Goal: Transaction & Acquisition: Purchase product/service

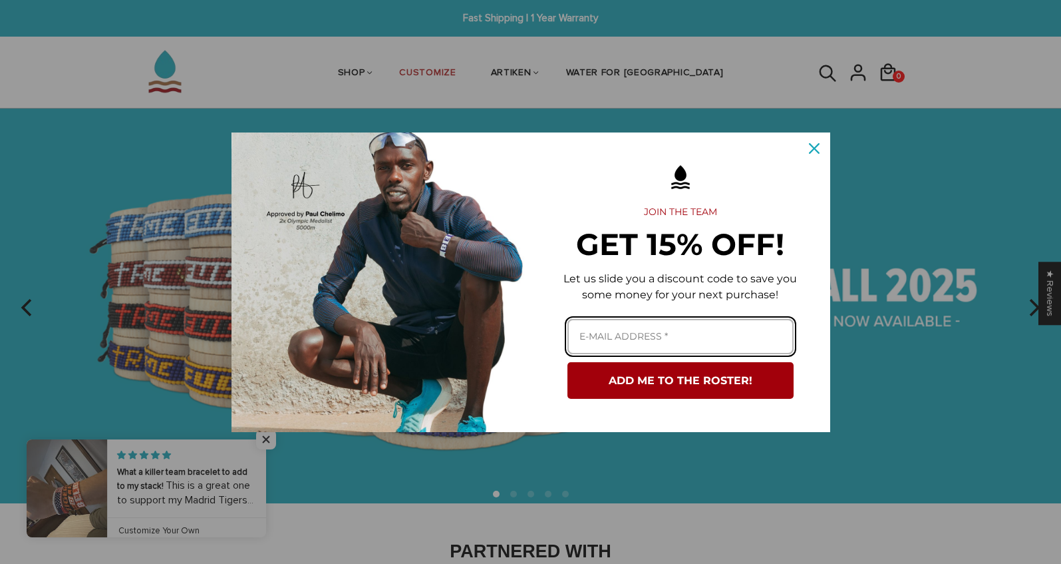
click at [638, 333] on input "Email field" at bounding box center [681, 336] width 226 height 35
type input "[EMAIL_ADDRESS][DOMAIN_NAME]"
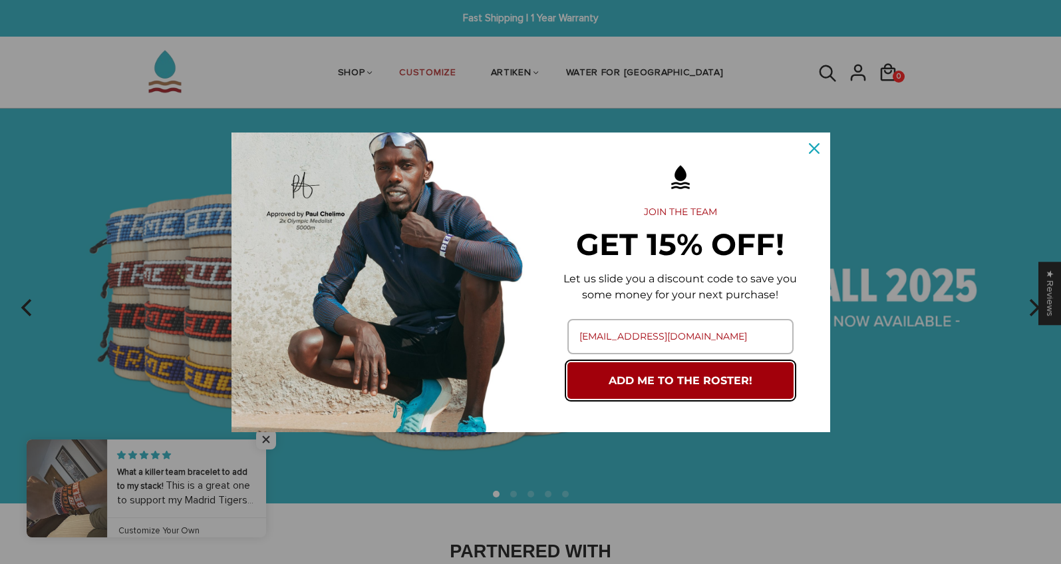
click at [699, 389] on button "ADD ME TO THE ROSTER!" at bounding box center [681, 380] width 226 height 37
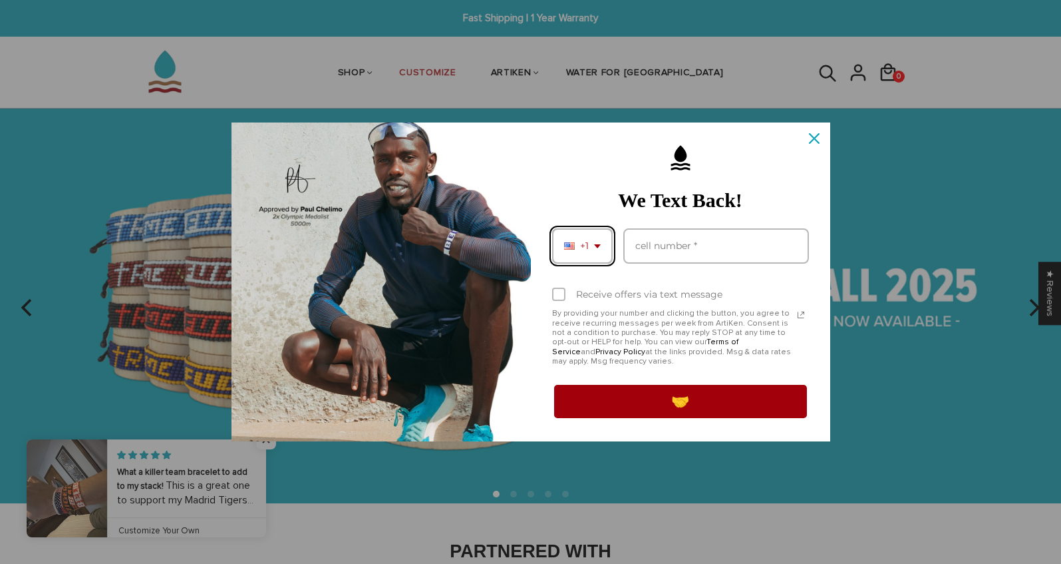
click at [585, 248] on span "+1" at bounding box center [584, 245] width 9 height 11
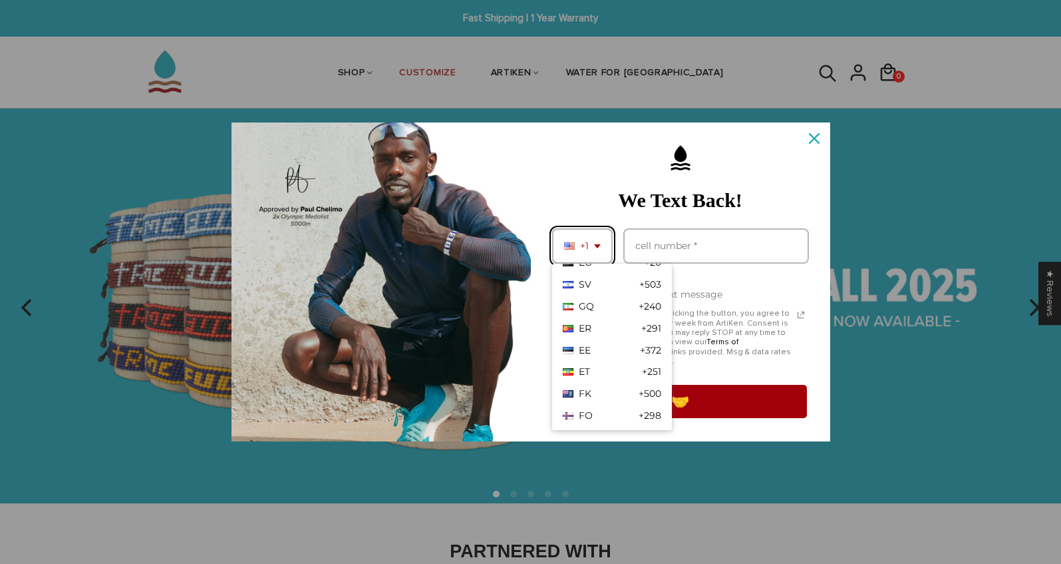
scroll to position [1563, 0]
click at [611, 416] on div "DE +49" at bounding box center [612, 419] width 120 height 22
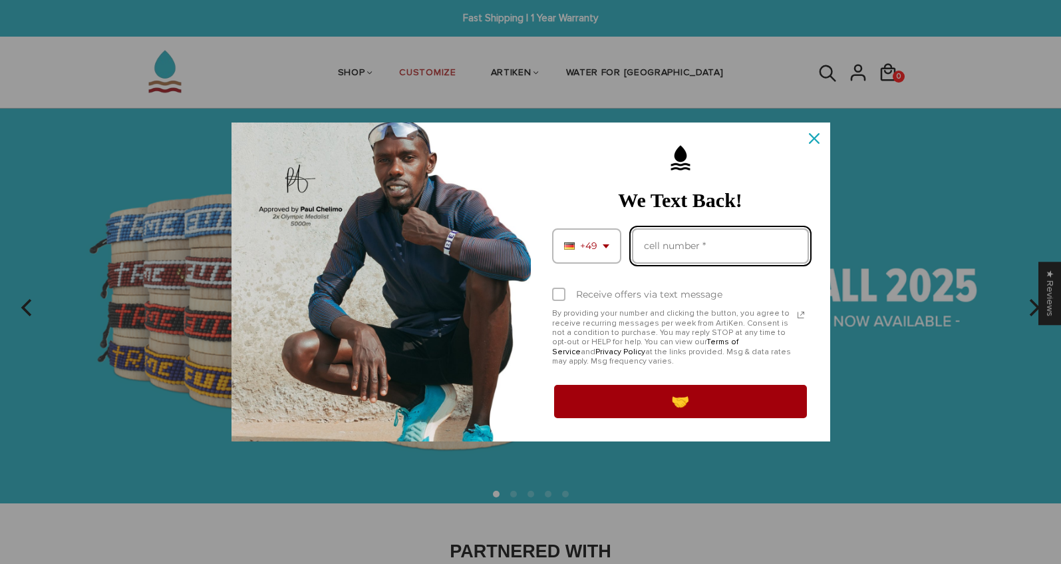
click at [671, 236] on input "Phone number field" at bounding box center [720, 245] width 177 height 35
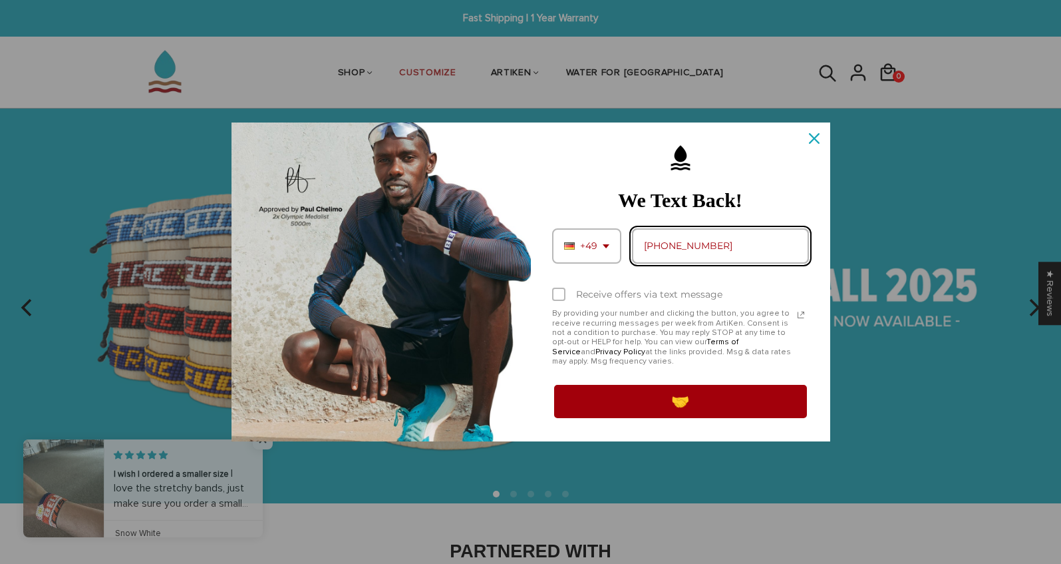
drag, startPoint x: 659, startPoint y: 247, endPoint x: 617, endPoint y: 243, distance: 42.1
click at [617, 243] on div "+49 AF +93 AL +355 DZ +213 AS +1-684 AD" at bounding box center [680, 245] width 257 height 35
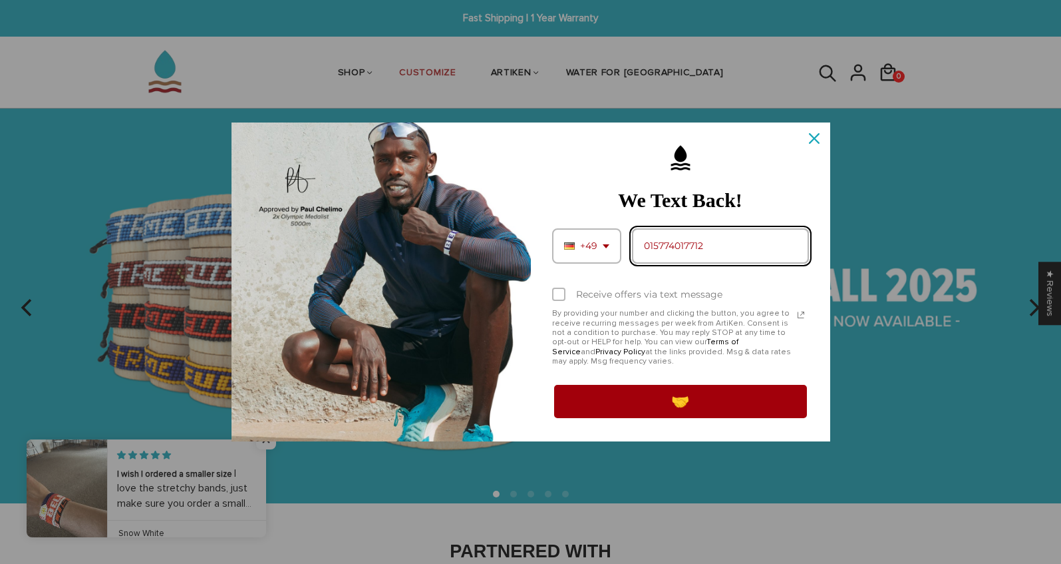
click at [747, 229] on input "015774017712" at bounding box center [720, 245] width 177 height 35
type input "015774017712"
click at [793, 293] on label "Receive offers via text message" at bounding box center [680, 293] width 257 height 29
click at [561, 293] on input "Receive offers via text message" at bounding box center [556, 295] width 9 height 9
click at [560, 299] on div "Marketing offer form" at bounding box center [558, 293] width 13 height 13
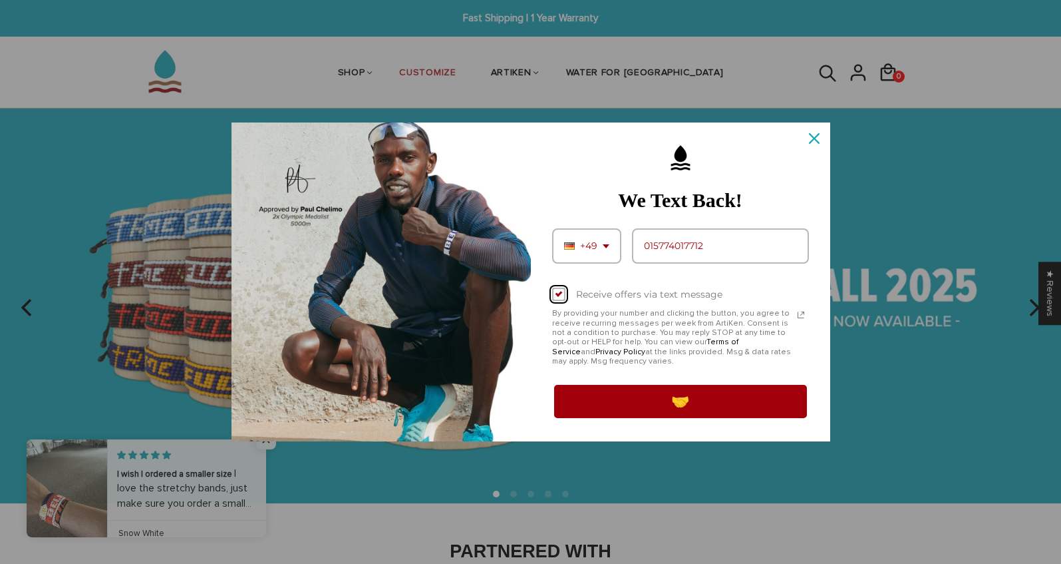
click at [560, 299] on input "Receive offers via text message" at bounding box center [556, 295] width 9 height 9
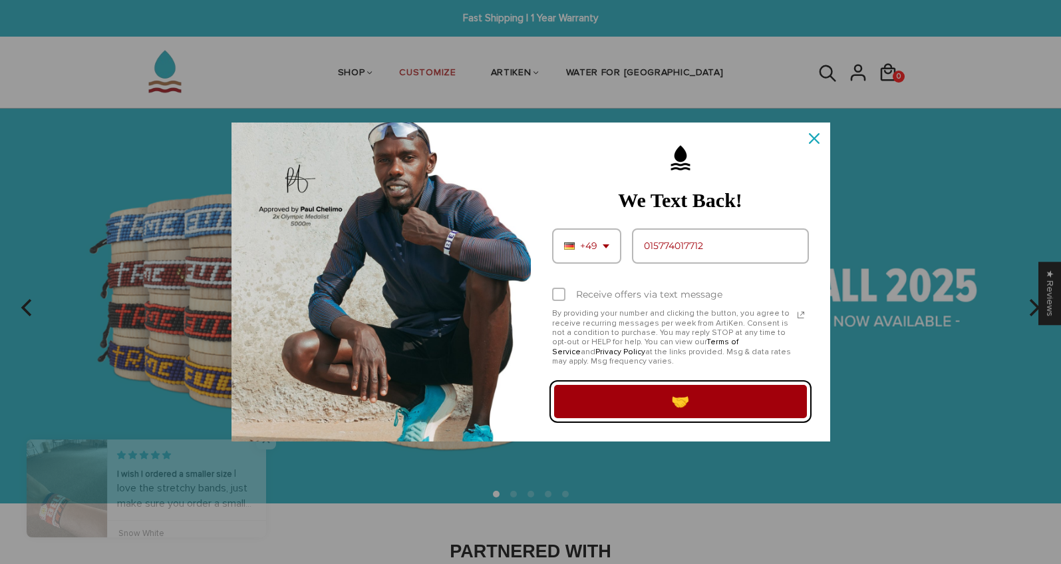
click at [668, 411] on button "🤝" at bounding box center [680, 401] width 257 height 37
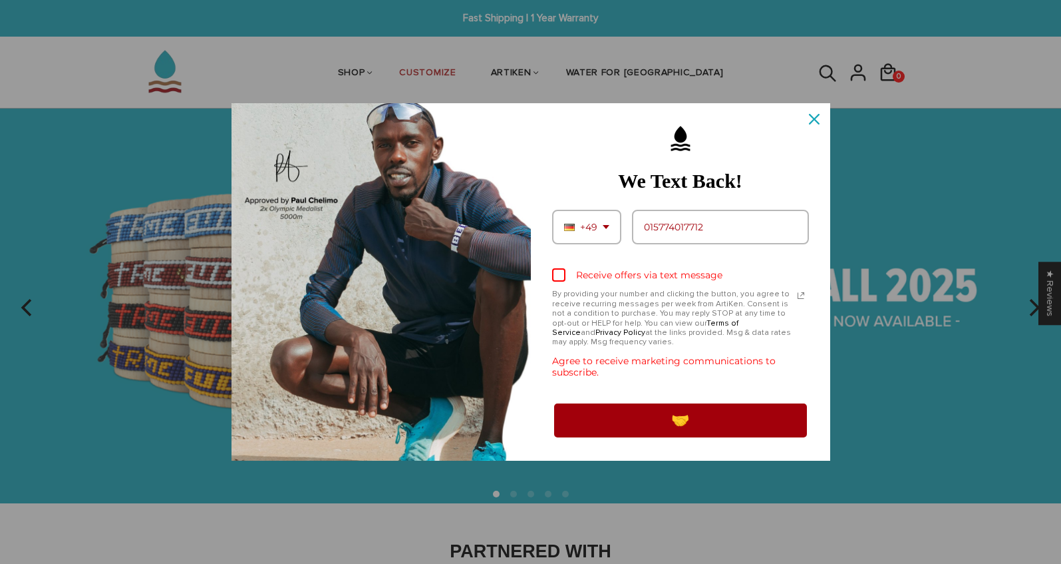
click at [559, 280] on div "Marketing offer form" at bounding box center [558, 274] width 13 height 13
click at [559, 280] on input "Receive offers via text message" at bounding box center [556, 276] width 9 height 9
checkbox input "true"
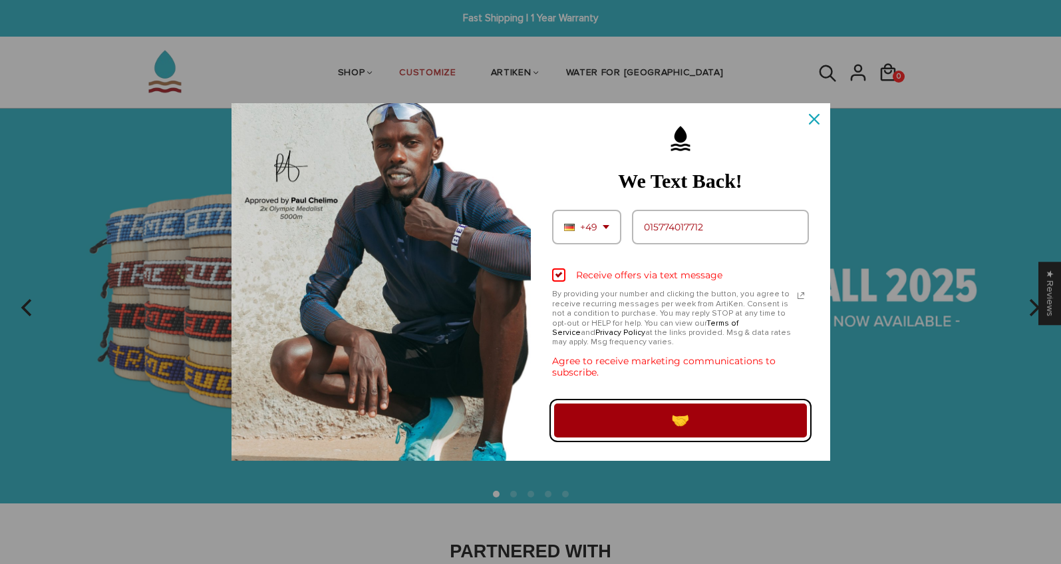
click at [749, 420] on button "🤝" at bounding box center [680, 419] width 257 height 37
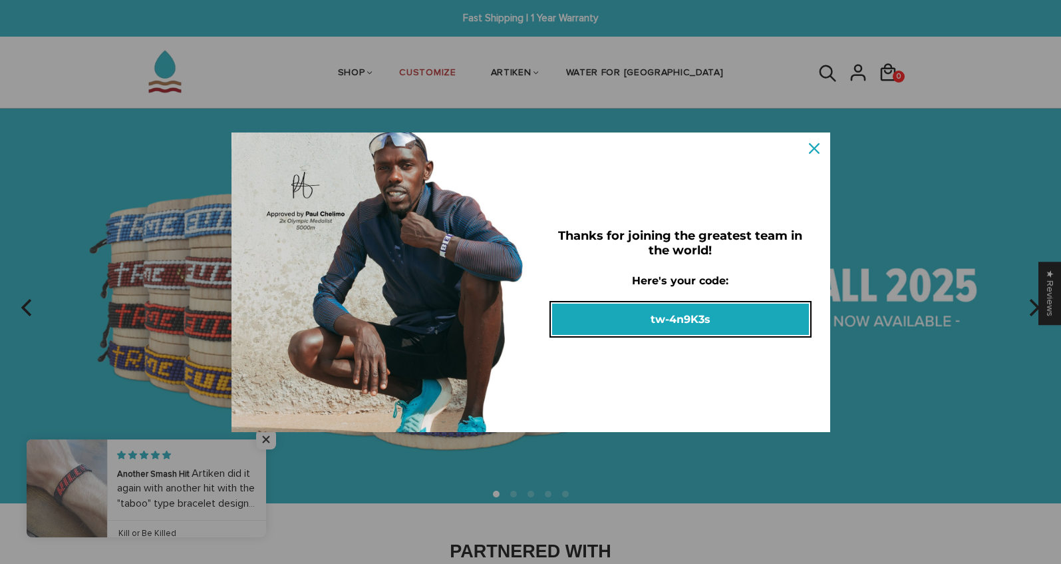
click at [692, 320] on button "tw-4n9K3s" at bounding box center [680, 318] width 257 height 31
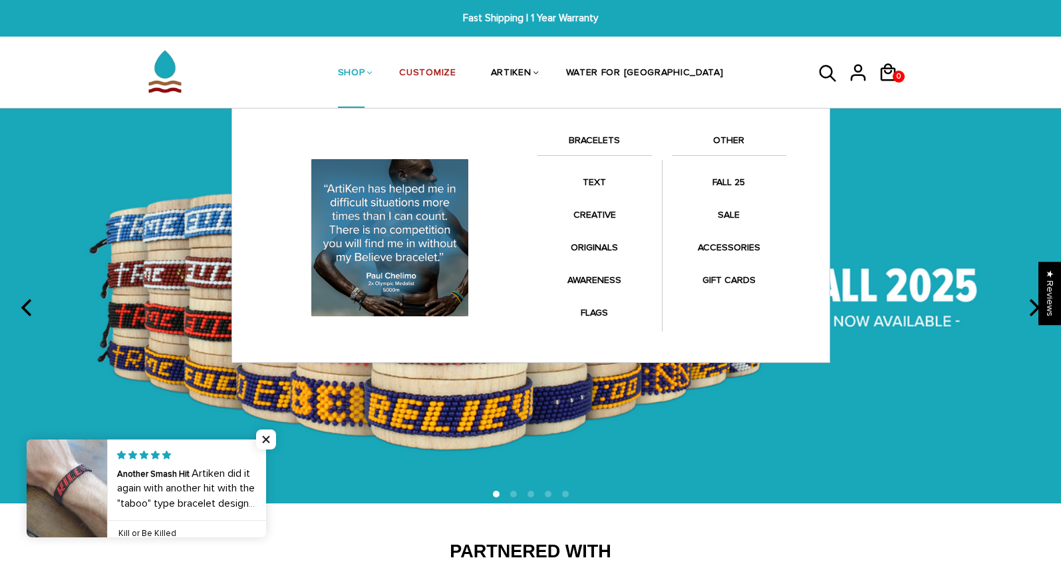
click at [607, 146] on link "BRACELETS" at bounding box center [595, 143] width 114 height 23
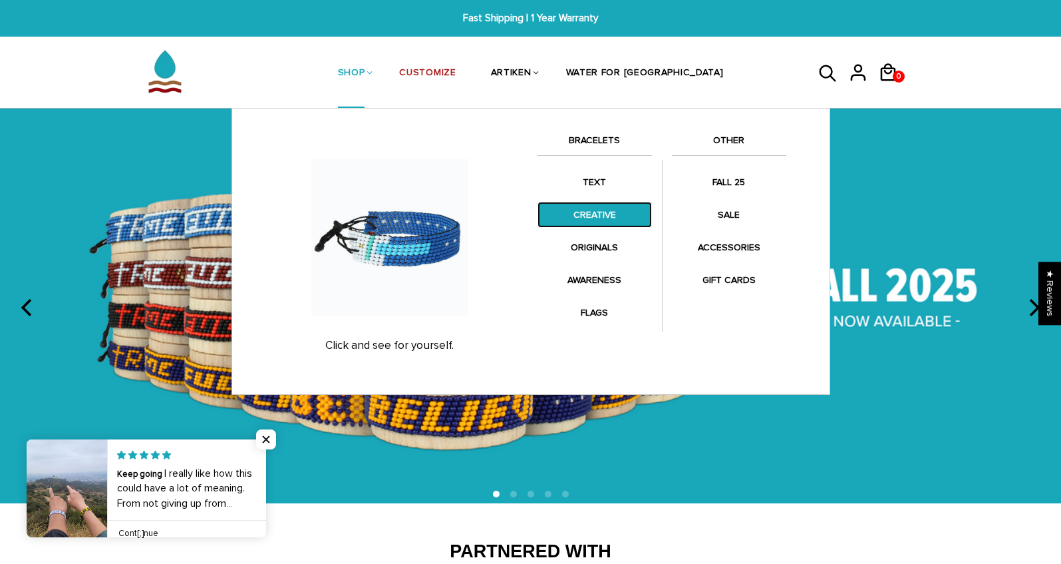
click at [588, 210] on link "CREATIVE" at bounding box center [595, 215] width 114 height 26
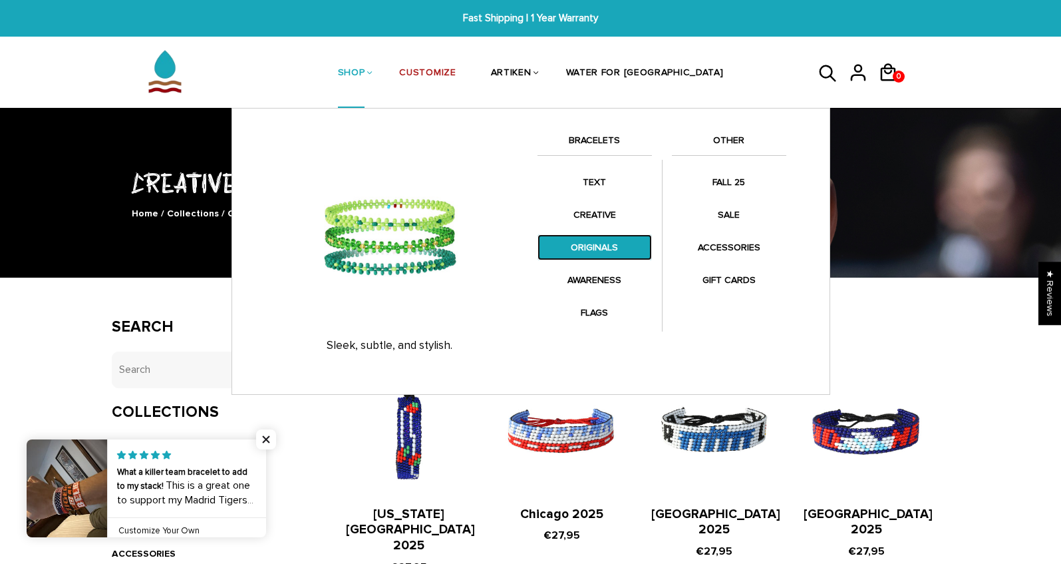
click at [585, 242] on link "ORIGINALS" at bounding box center [595, 247] width 114 height 26
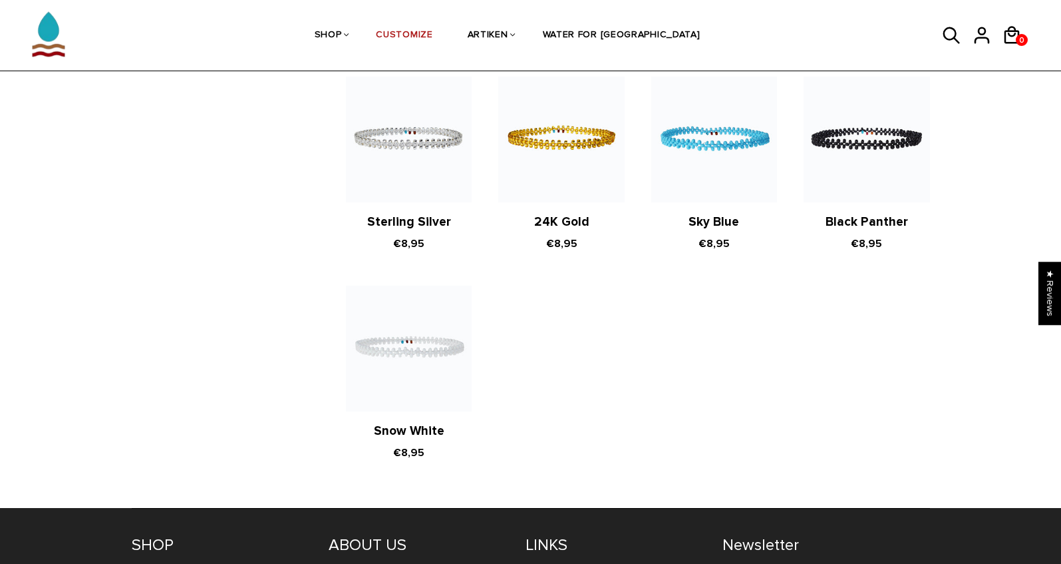
scroll to position [536, 0]
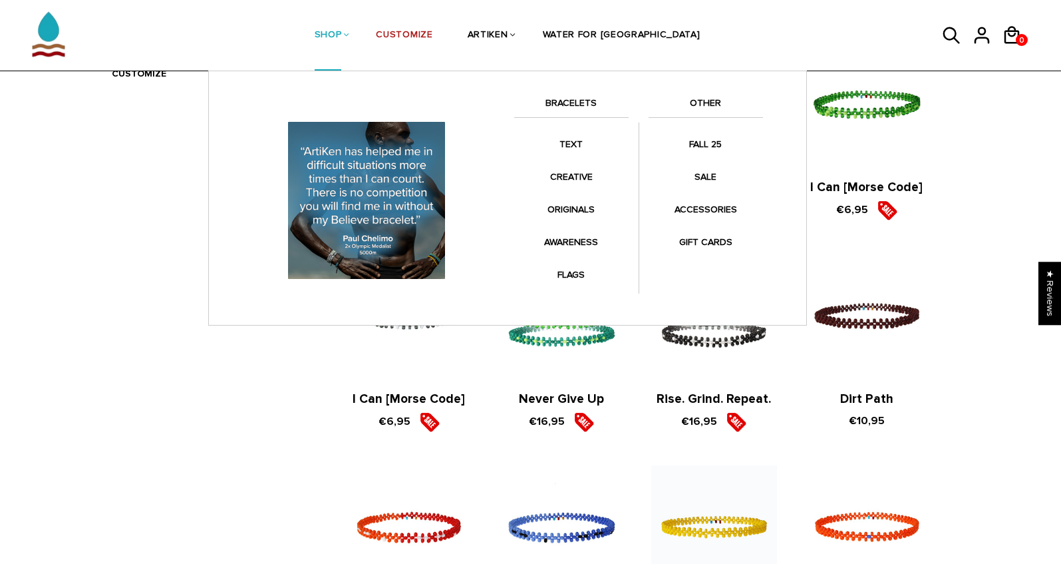
click at [359, 39] on li "SHOP BRACELETS TEXT Inspirational fuel for maximum growth." at bounding box center [328, 35] width 62 height 71
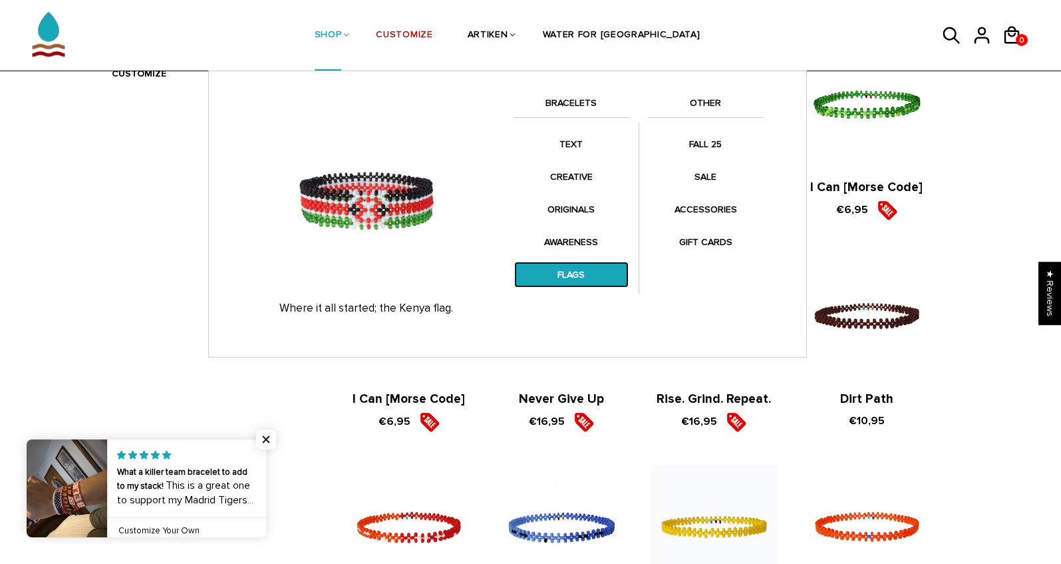
click at [563, 269] on link "FLAGS" at bounding box center [571, 274] width 114 height 26
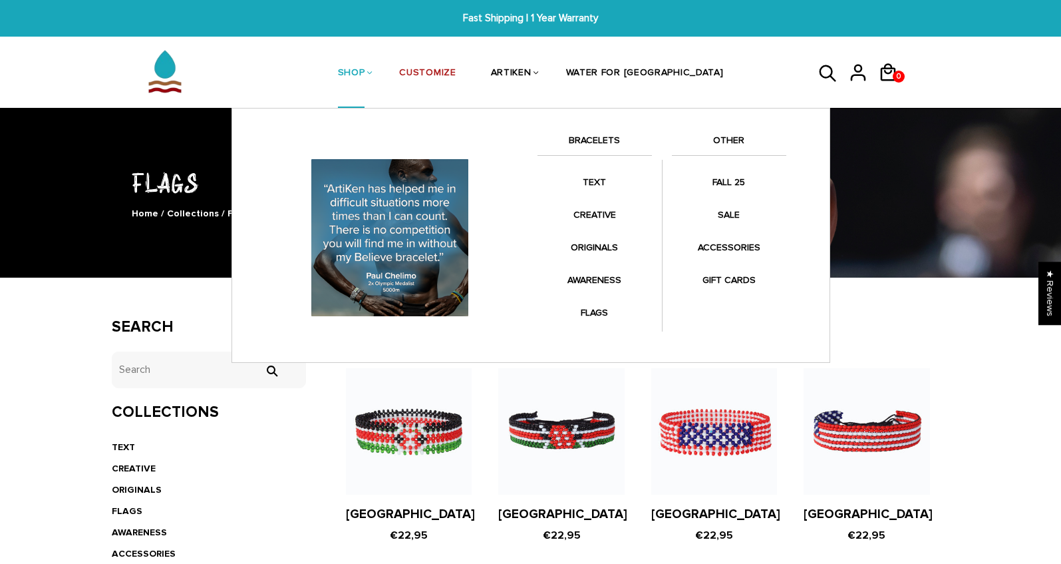
click at [371, 81] on li "SHOP BRACELETS TEXT Inspirational fuel for maximum growth." at bounding box center [352, 73] width 62 height 71
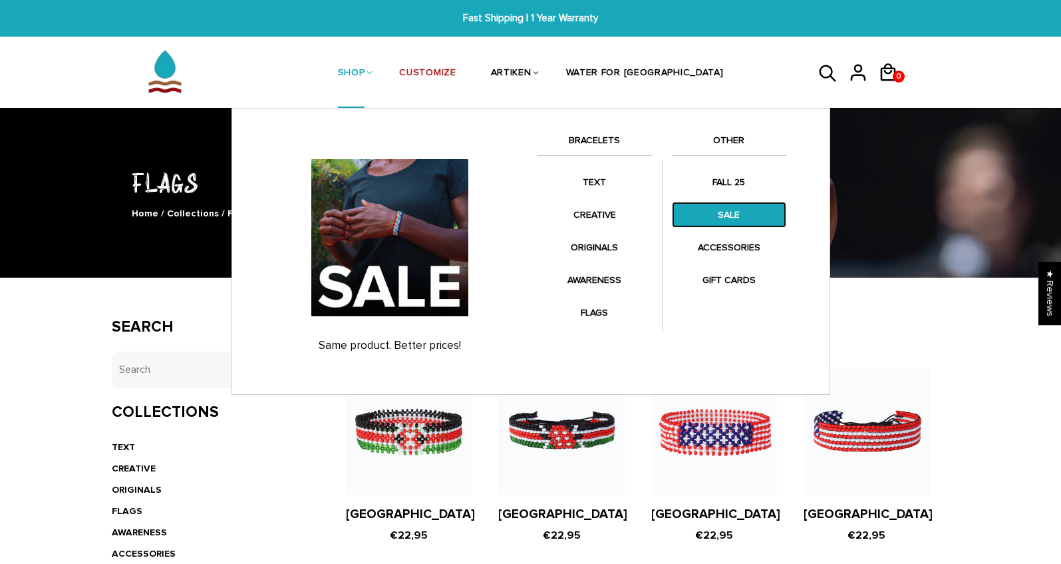
click at [730, 216] on link "SALE" at bounding box center [729, 215] width 114 height 26
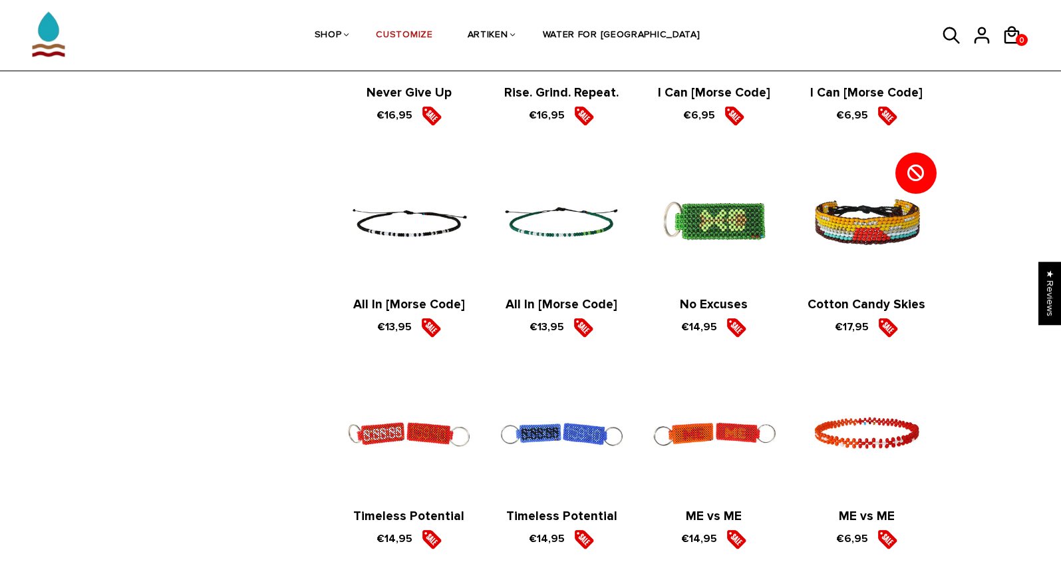
scroll to position [643, 0]
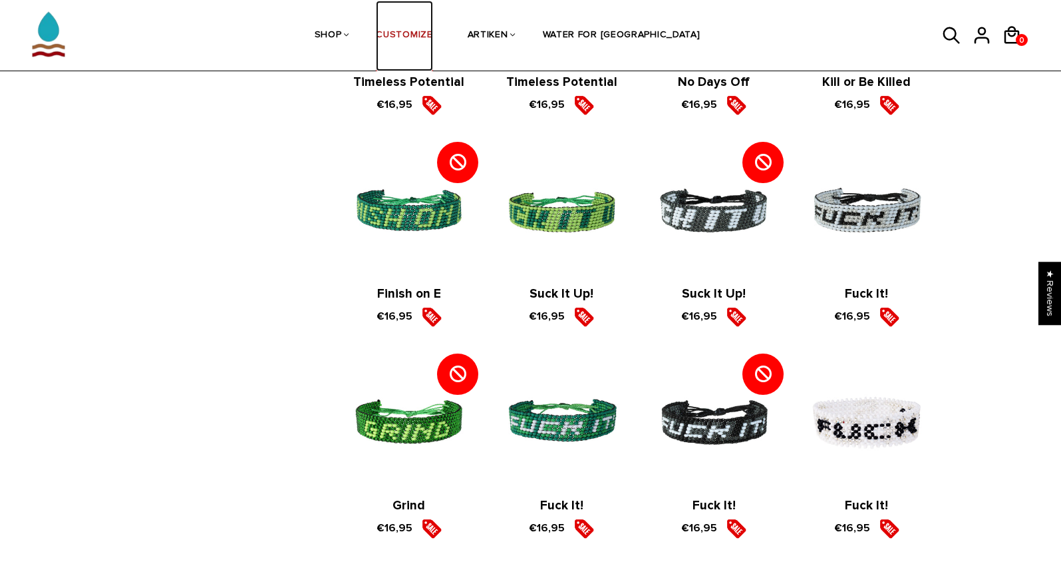
click at [432, 36] on link "CUSTOMIZE" at bounding box center [404, 36] width 57 height 71
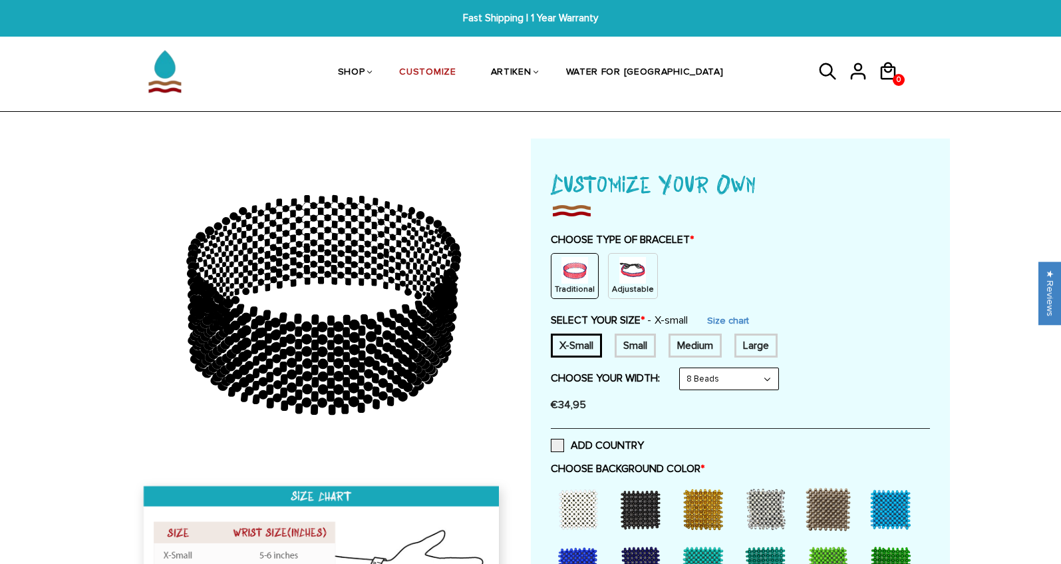
click at [631, 284] on p "Adjustable" at bounding box center [633, 288] width 42 height 11
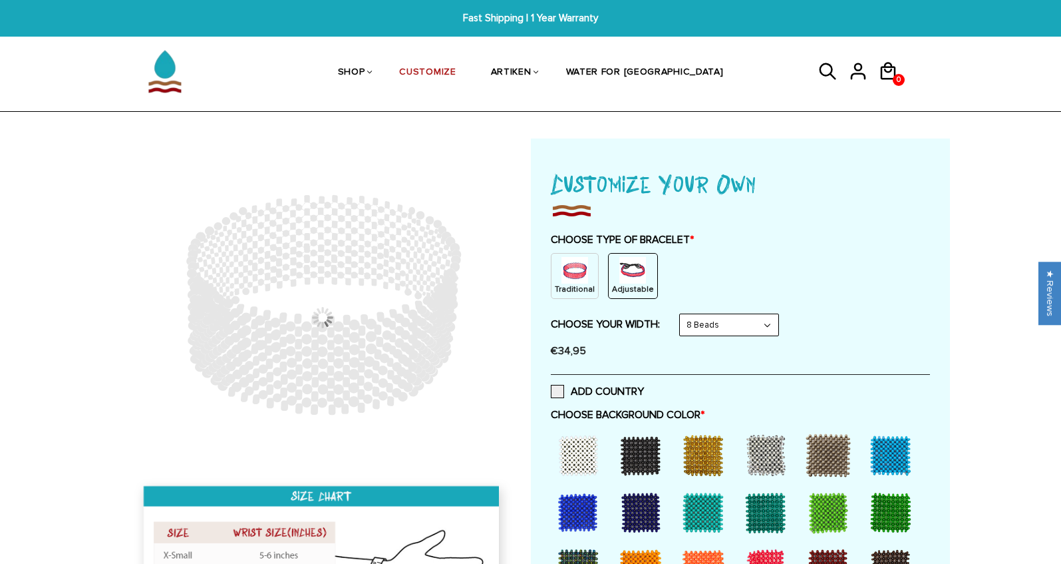
click at [599, 285] on div "Traditional Adjustable" at bounding box center [740, 276] width 379 height 46
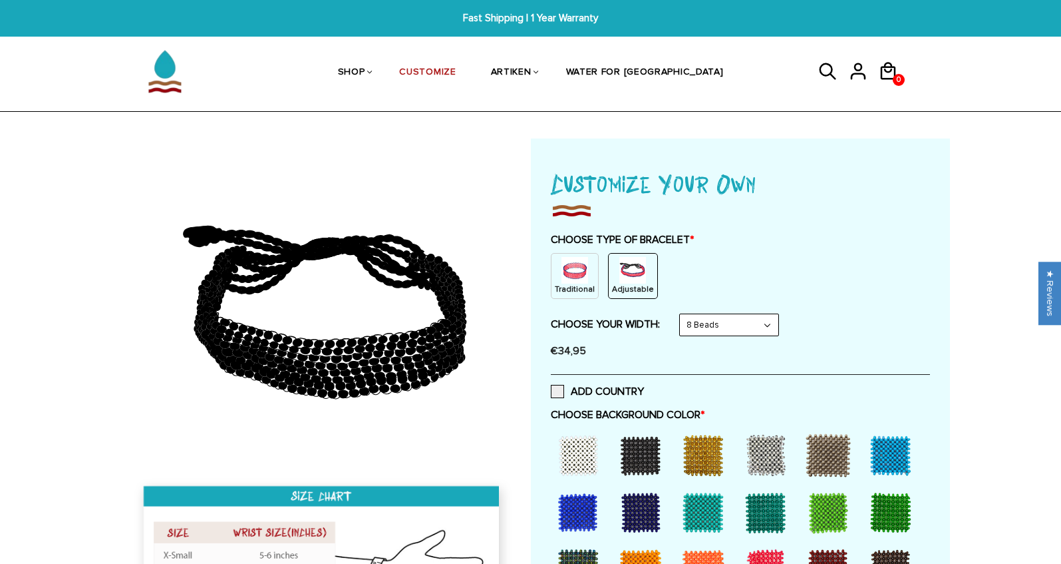
click at [657, 280] on div "Traditional Adjustable" at bounding box center [740, 276] width 379 height 46
click at [650, 279] on div "Traditional Adjustable" at bounding box center [740, 276] width 379 height 46
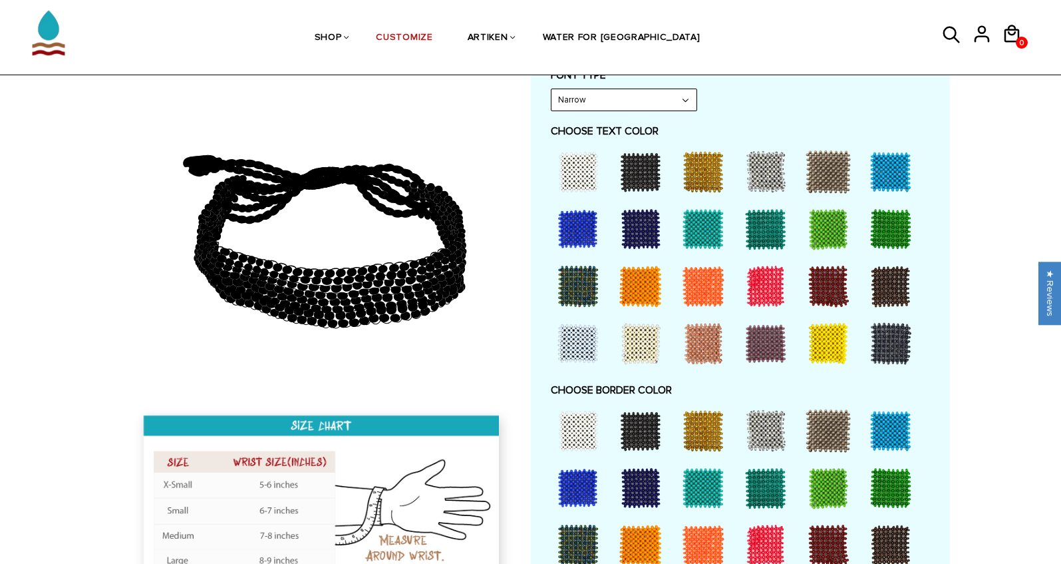
scroll to position [173, 0]
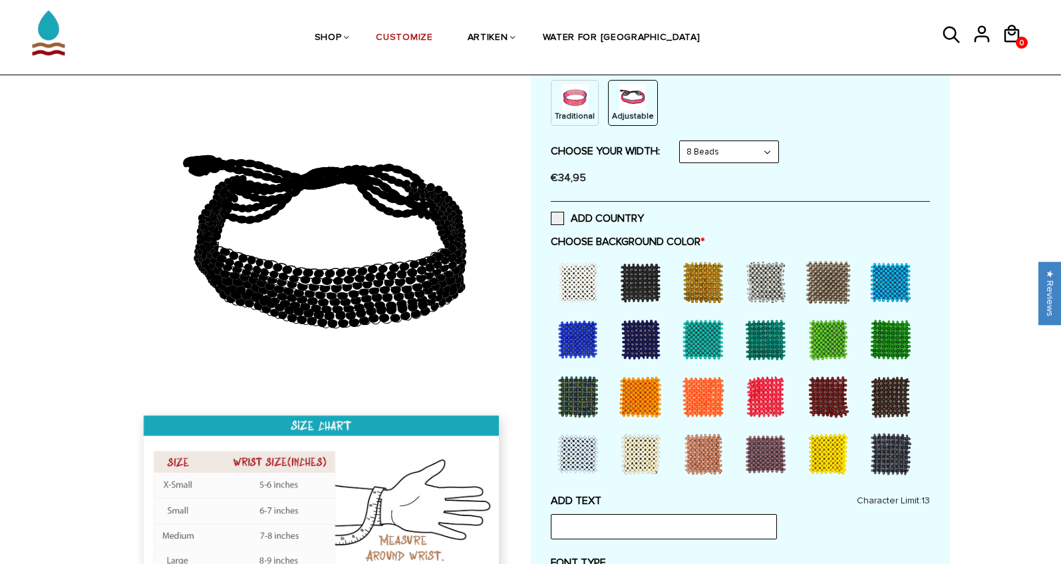
click at [743, 163] on div "8 Beads 8 Beads 6 Beads 10 Beads" at bounding box center [729, 151] width 100 height 23
click at [745, 157] on select "8 Beads 6 Beads 10 Beads" at bounding box center [729, 151] width 98 height 21
select select "10-beads"
click at [683, 141] on select "8 Beads 6 Beads 10 Beads" at bounding box center [729, 151] width 98 height 21
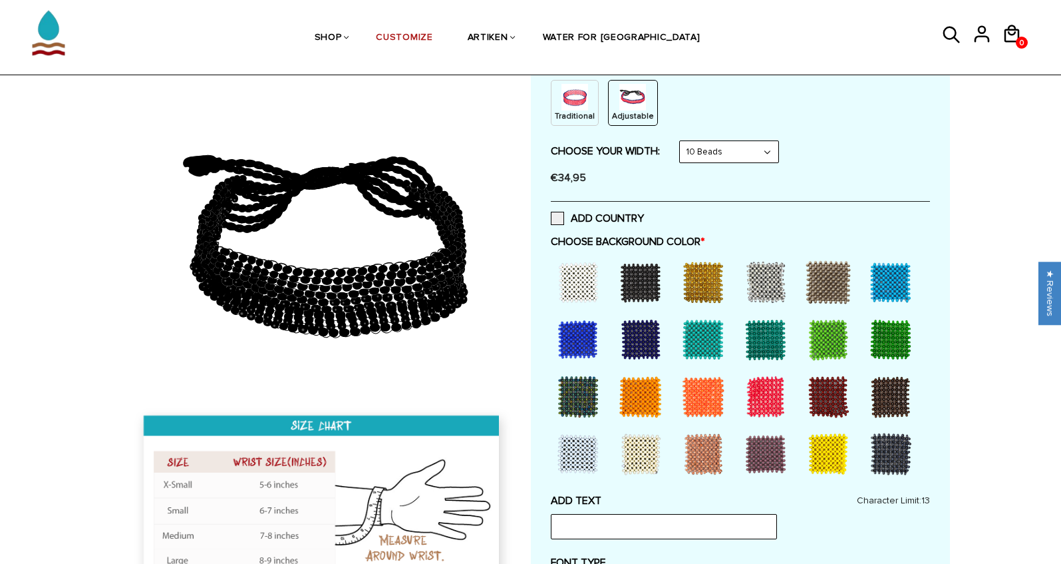
scroll to position [371, 0]
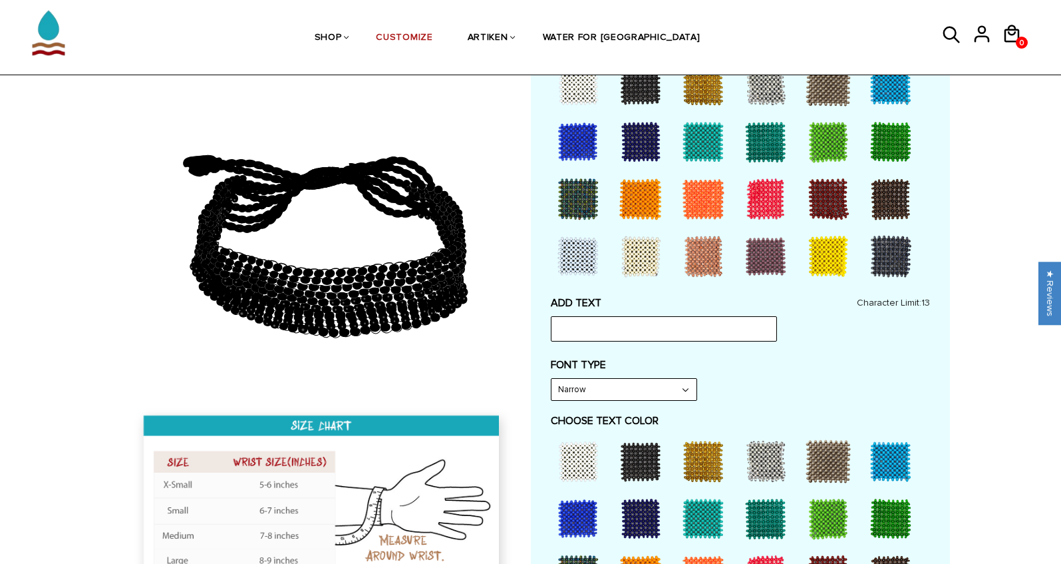
click at [571, 182] on div at bounding box center [578, 198] width 53 height 53
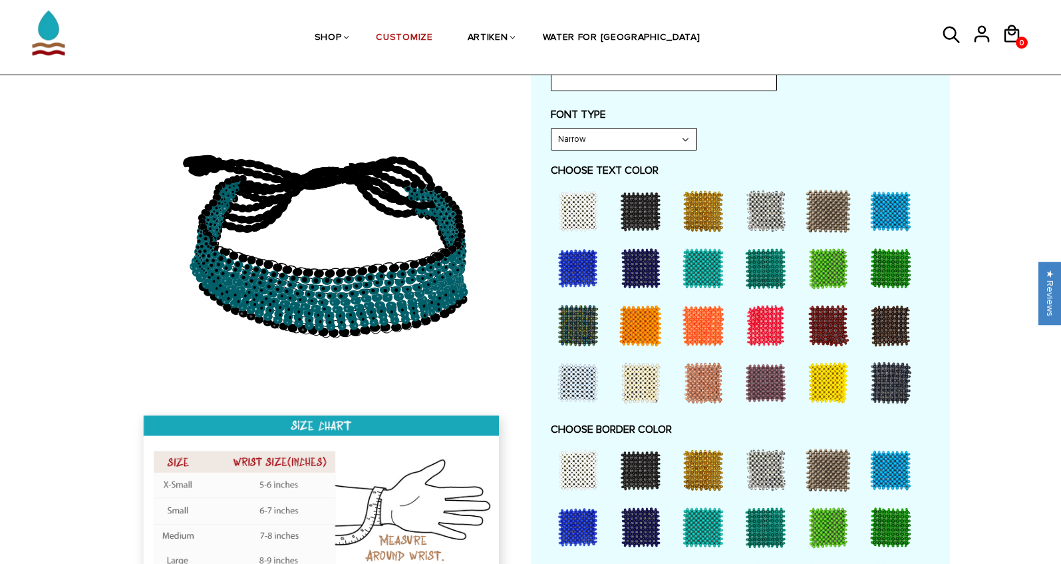
scroll to position [1385, 0]
